Goal: Information Seeking & Learning: Learn about a topic

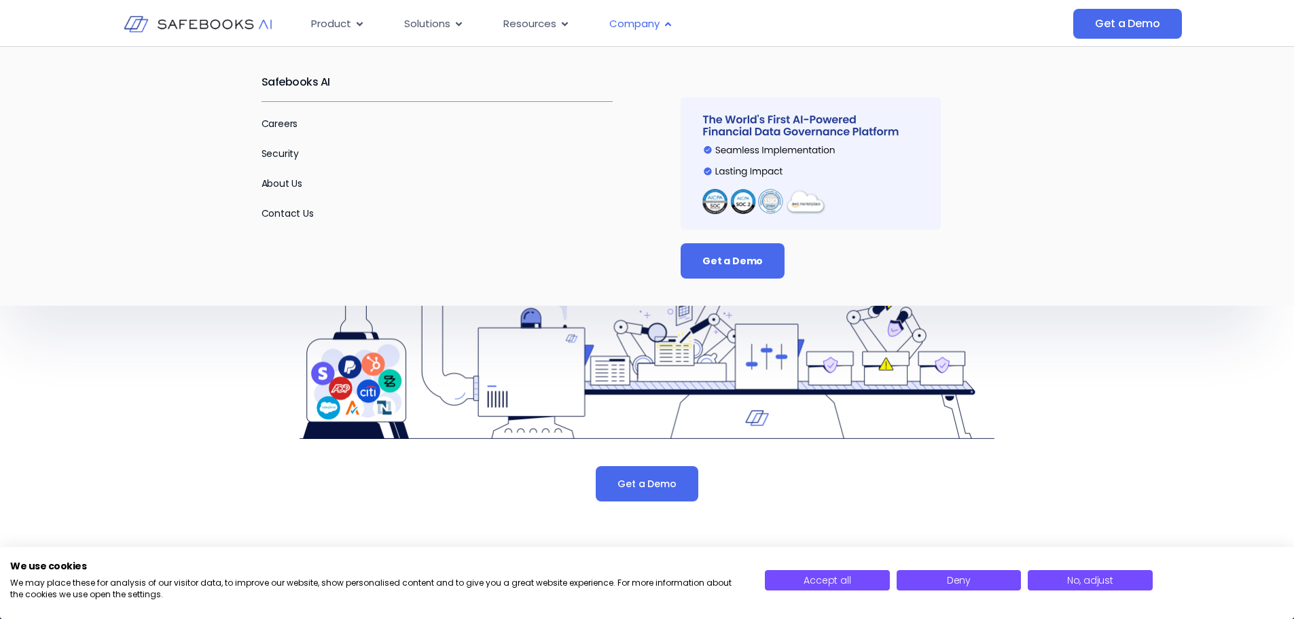
click at [660, 26] on div "Company Close Company Open Company" at bounding box center [641, 24] width 86 height 26
click at [290, 179] on link "About Us" at bounding box center [281, 184] width 41 height 14
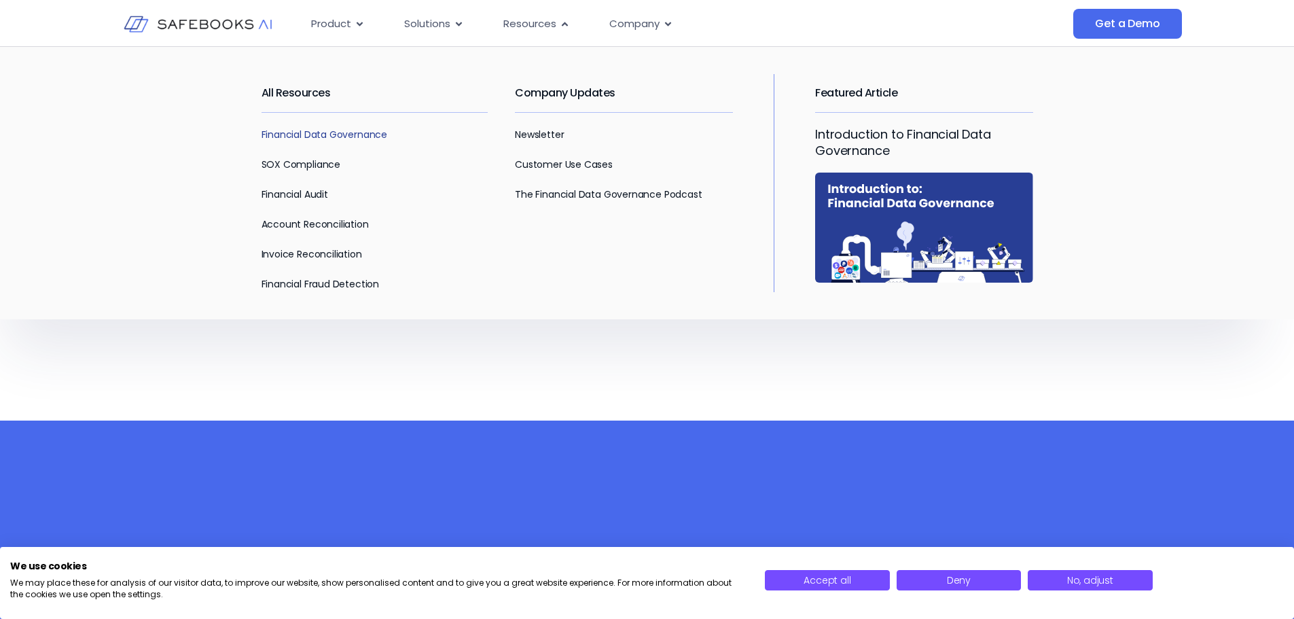
click at [356, 131] on link "Financial Data Governance" at bounding box center [324, 135] width 126 height 14
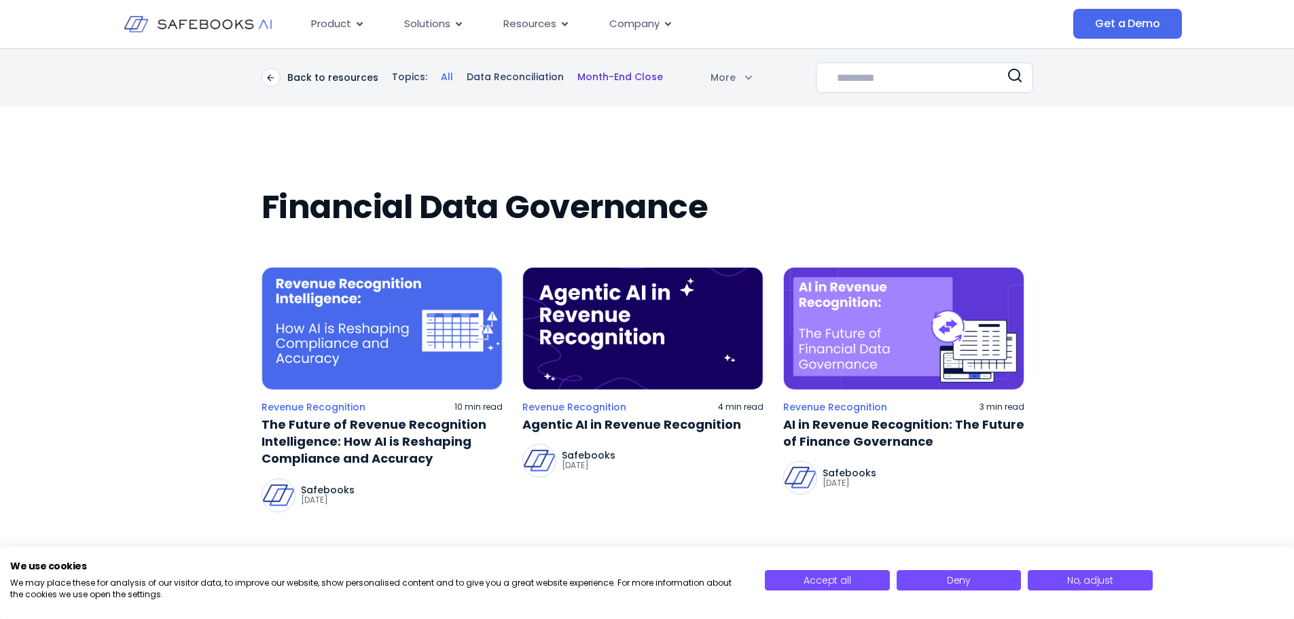
click at [617, 77] on link "Month-End Close" at bounding box center [620, 78] width 86 height 14
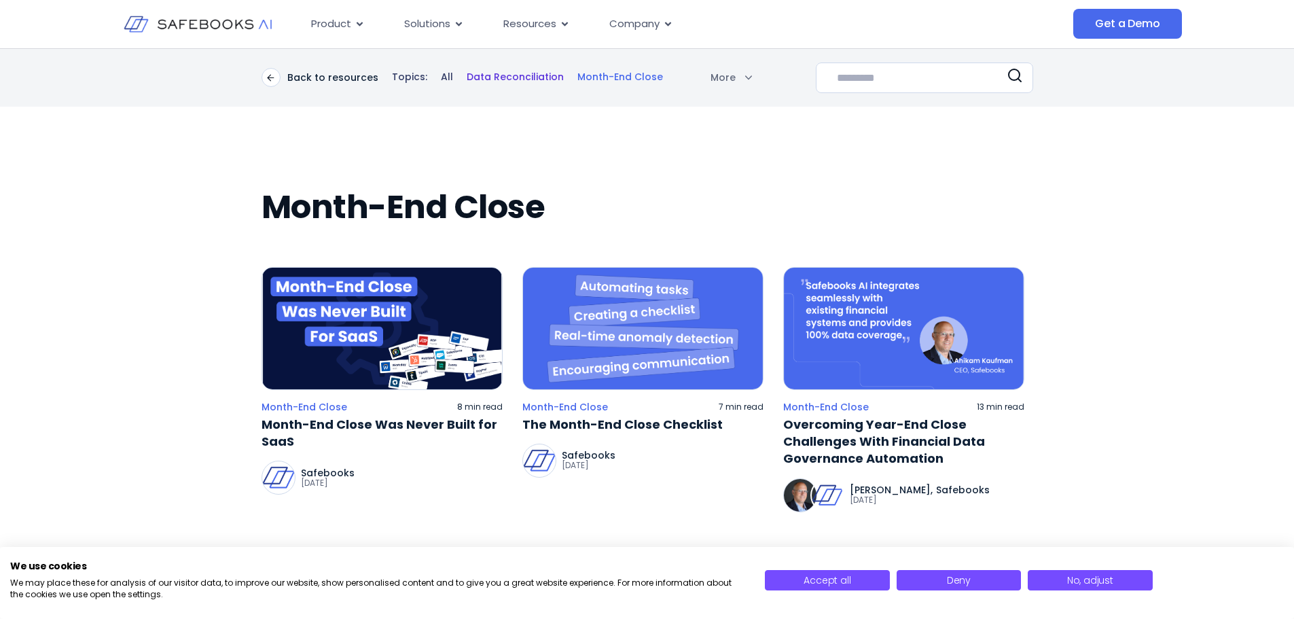
click at [494, 77] on link "Data Reconciliation" at bounding box center [515, 78] width 97 height 14
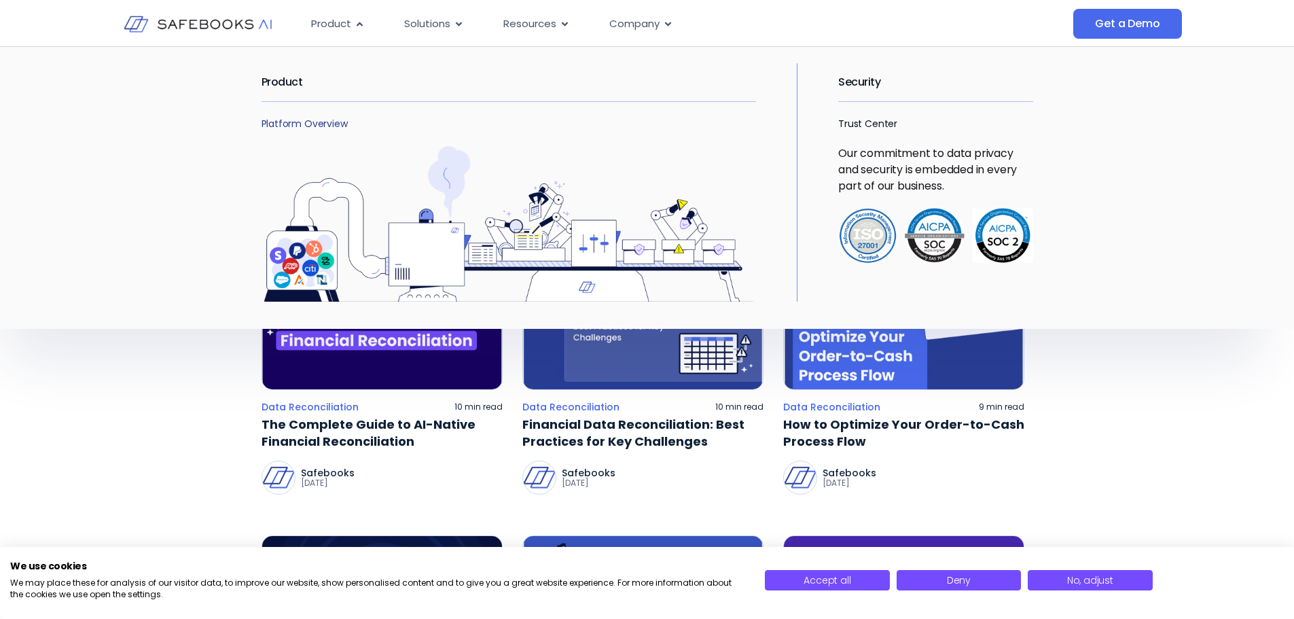
click at [304, 124] on link "Platform Overview" at bounding box center [304, 124] width 86 height 14
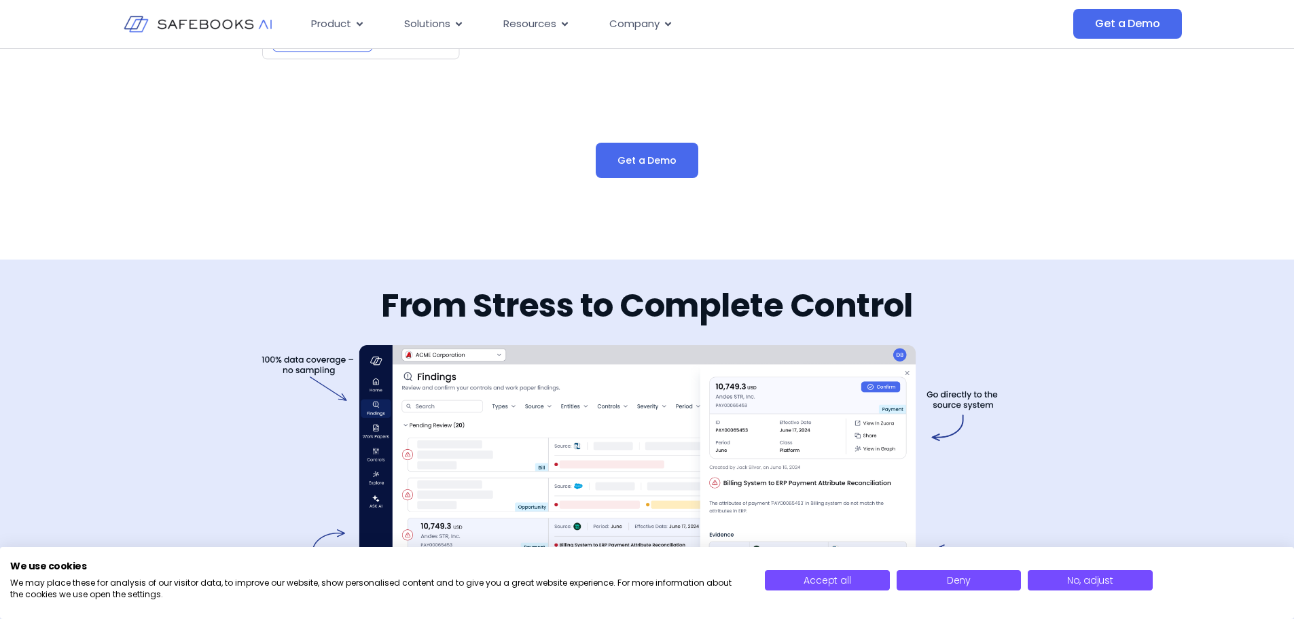
scroll to position [2106, 0]
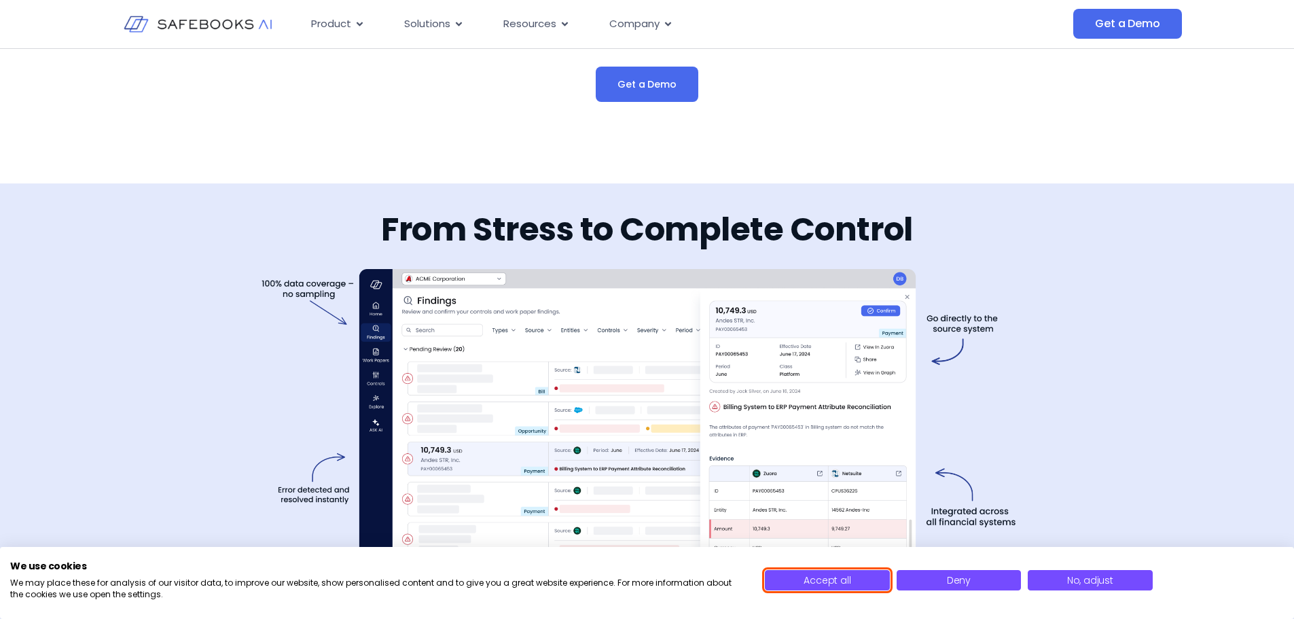
click at [827, 579] on span "Accept all" at bounding box center [827, 580] width 47 height 14
